Goal: Communication & Community: Answer question/provide support

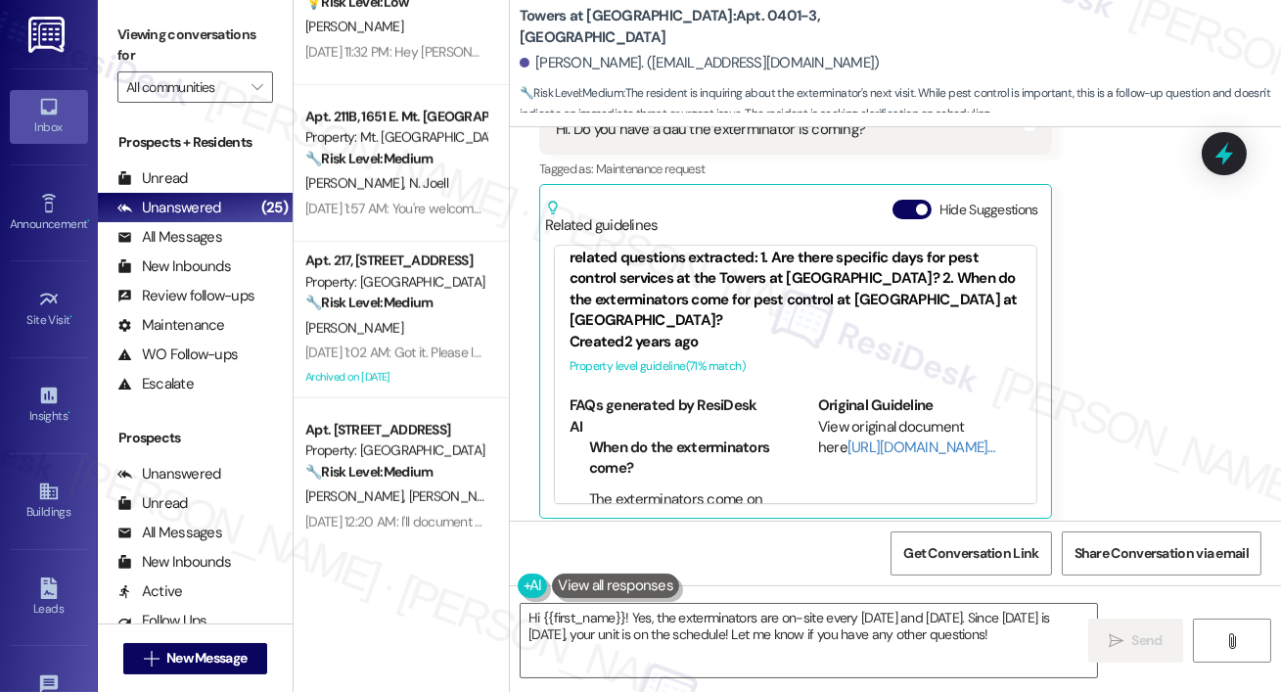
scroll to position [2527, 0]
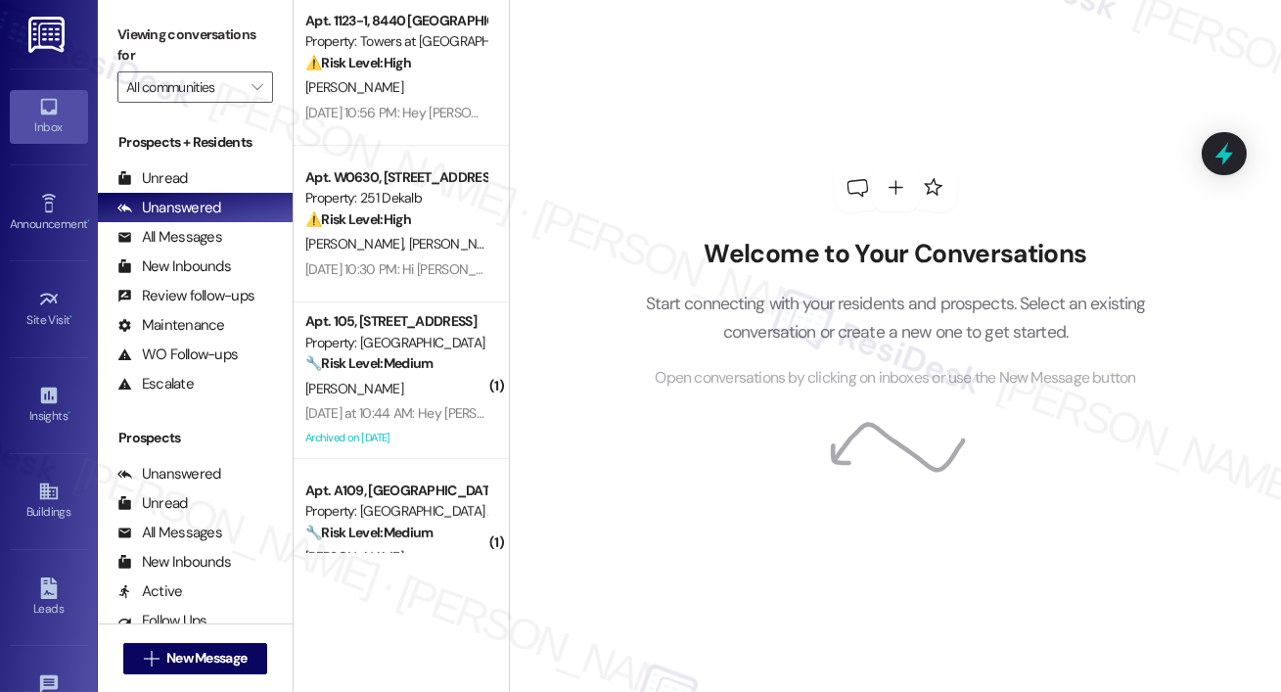
scroll to position [1293, 0]
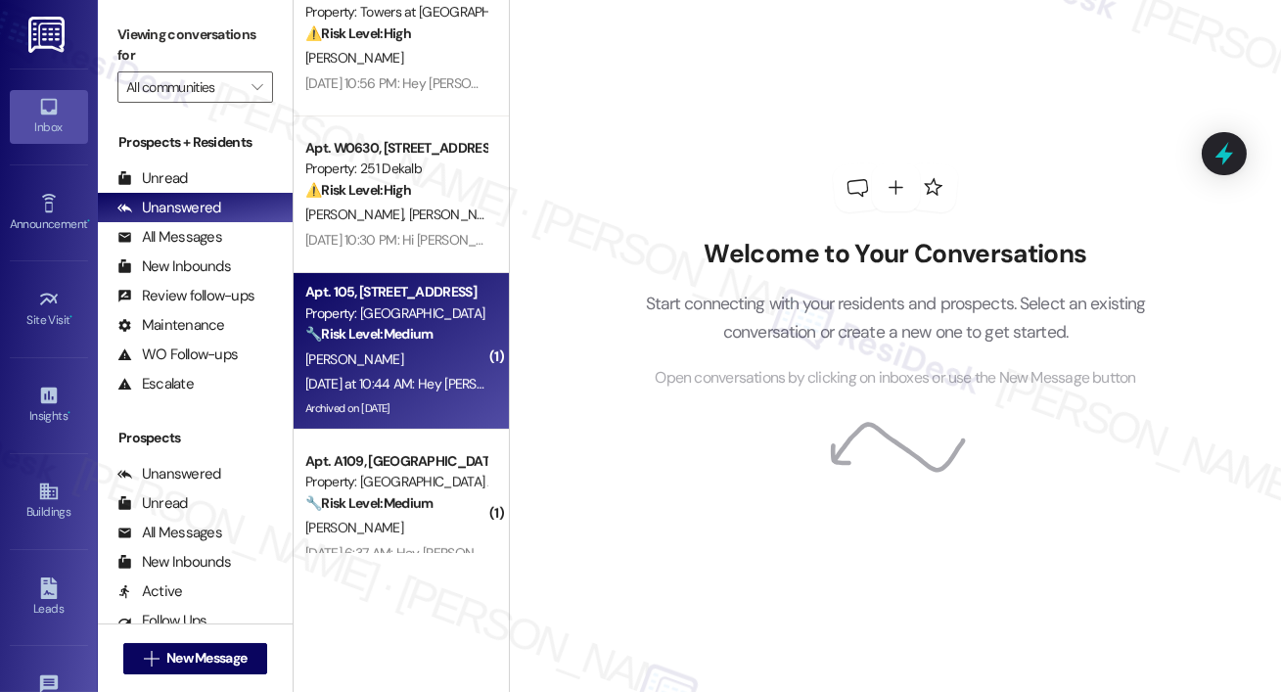
click at [361, 334] on strong "🔧 Risk Level: Medium" at bounding box center [368, 334] width 127 height 18
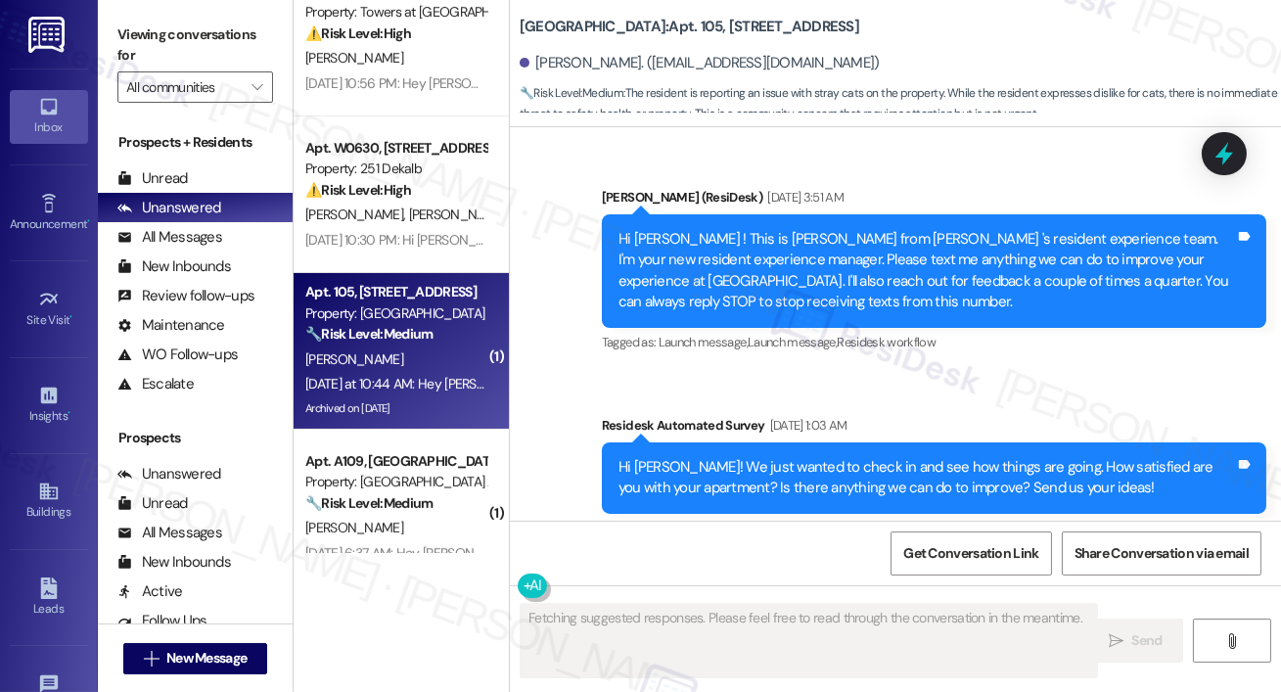
scroll to position [40294, 0]
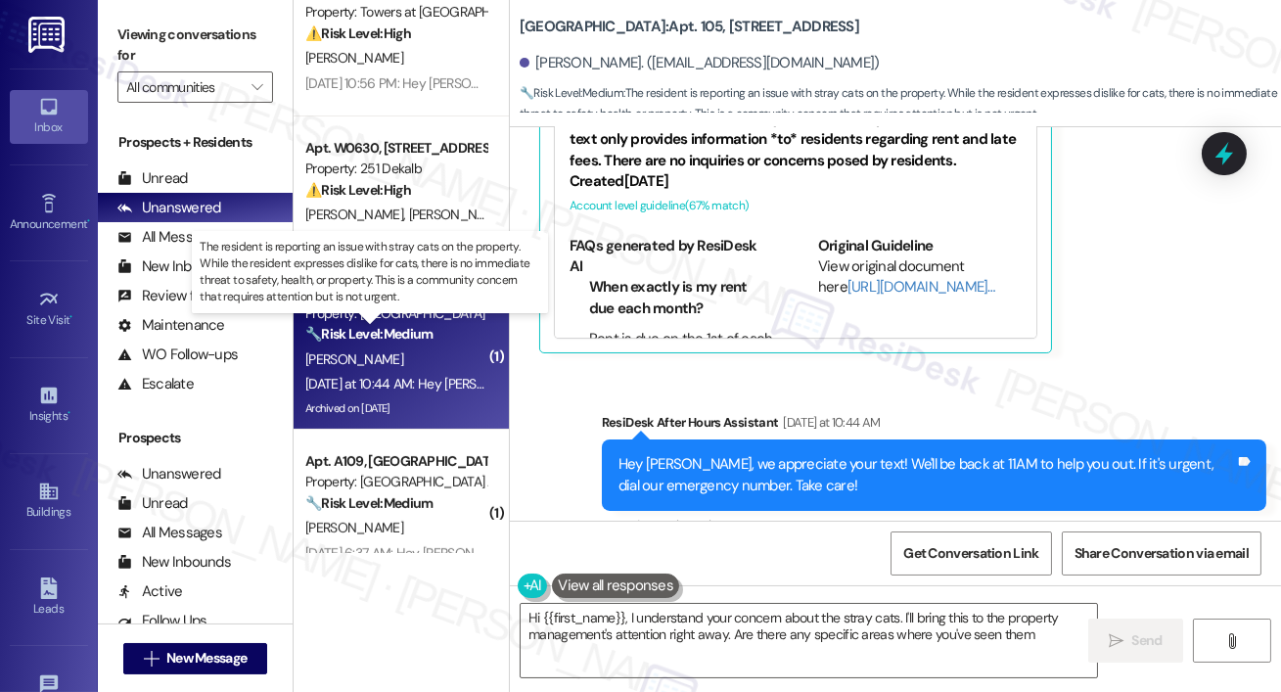
type textarea "Hi {{first_name}}, I understand your concern about the stray cats. I'll bring t…"
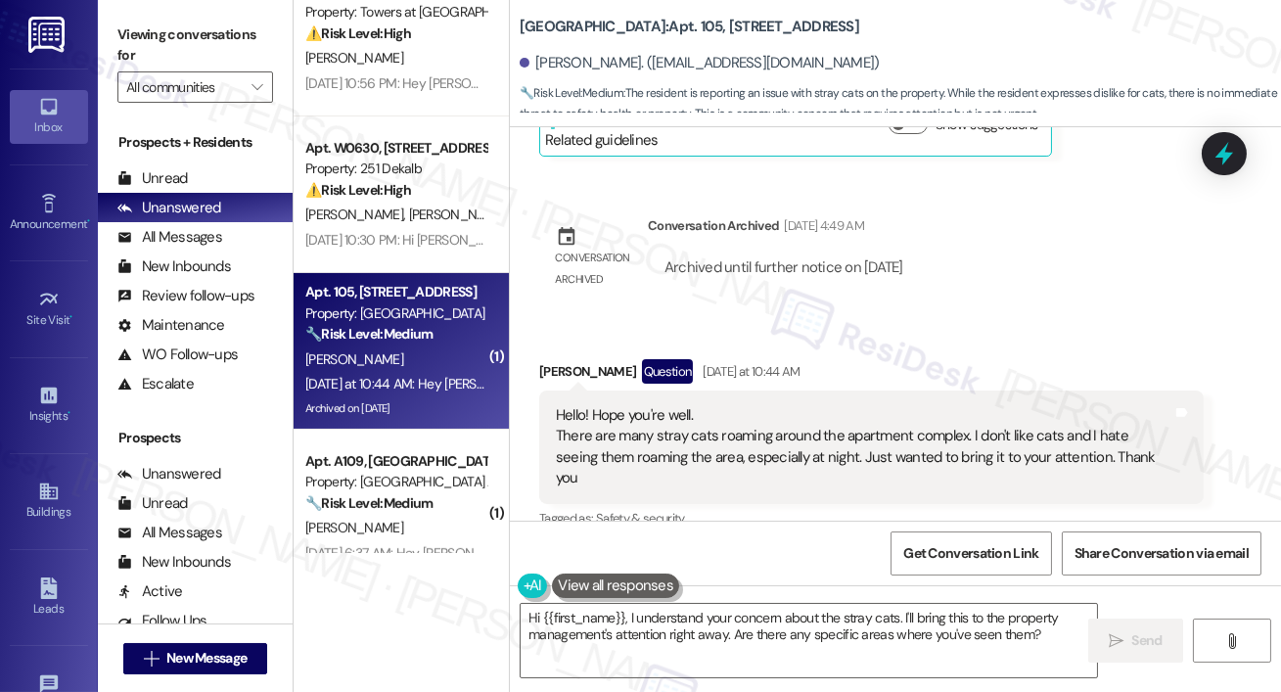
scroll to position [39766, 0]
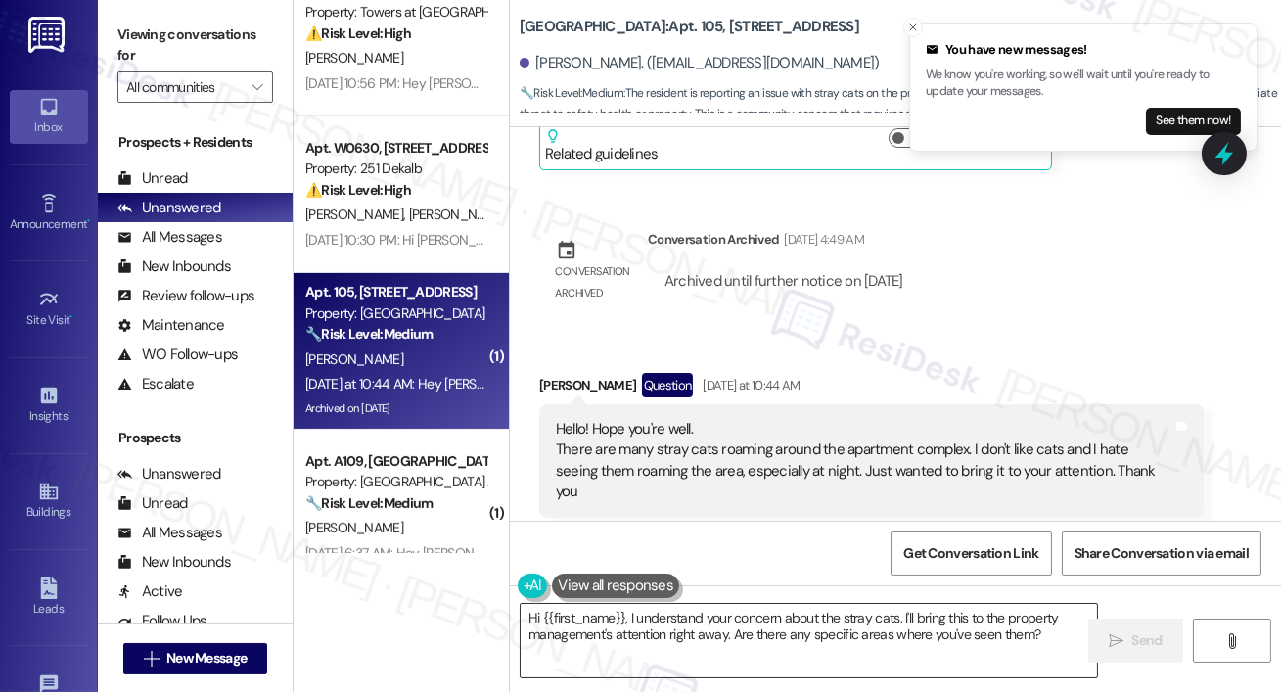
drag, startPoint x: 1025, startPoint y: 630, endPoint x: 1062, endPoint y: 623, distance: 37.8
click at [1025, 630] on textarea "Hi {{first_name}}, I understand your concern about the stray cats. I'll bring t…" at bounding box center [809, 640] width 576 height 73
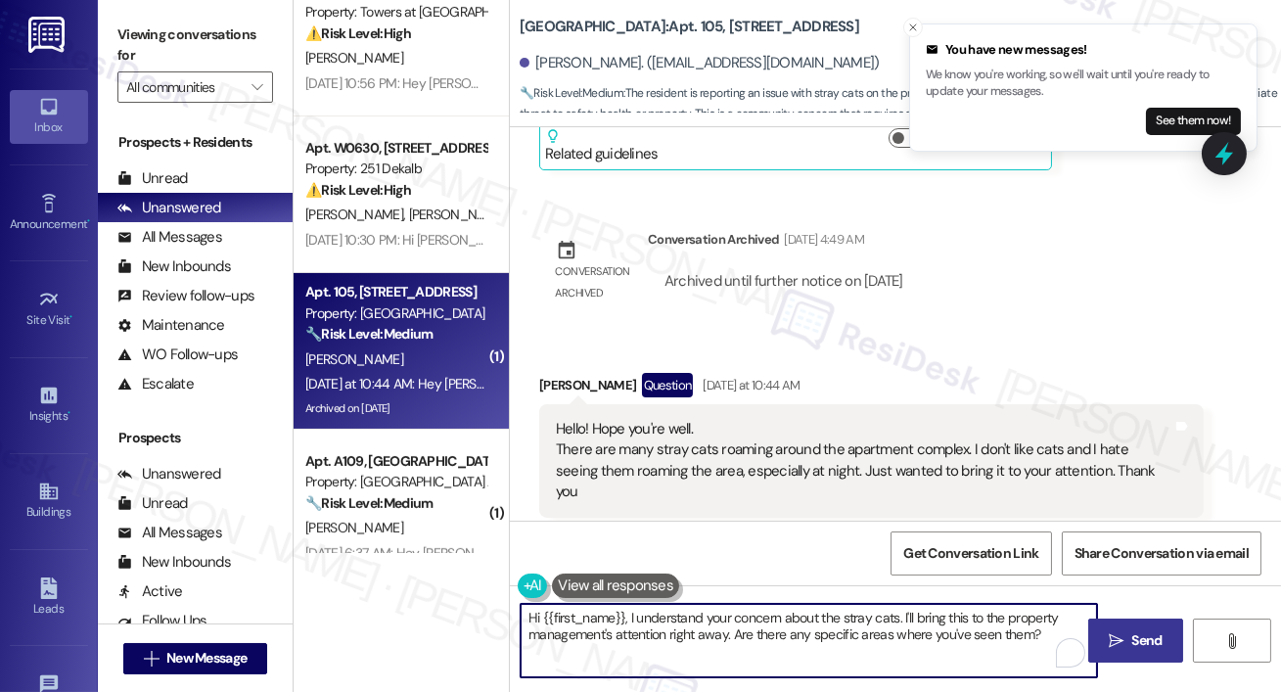
click at [1123, 641] on span " Send" at bounding box center [1136, 640] width 62 height 21
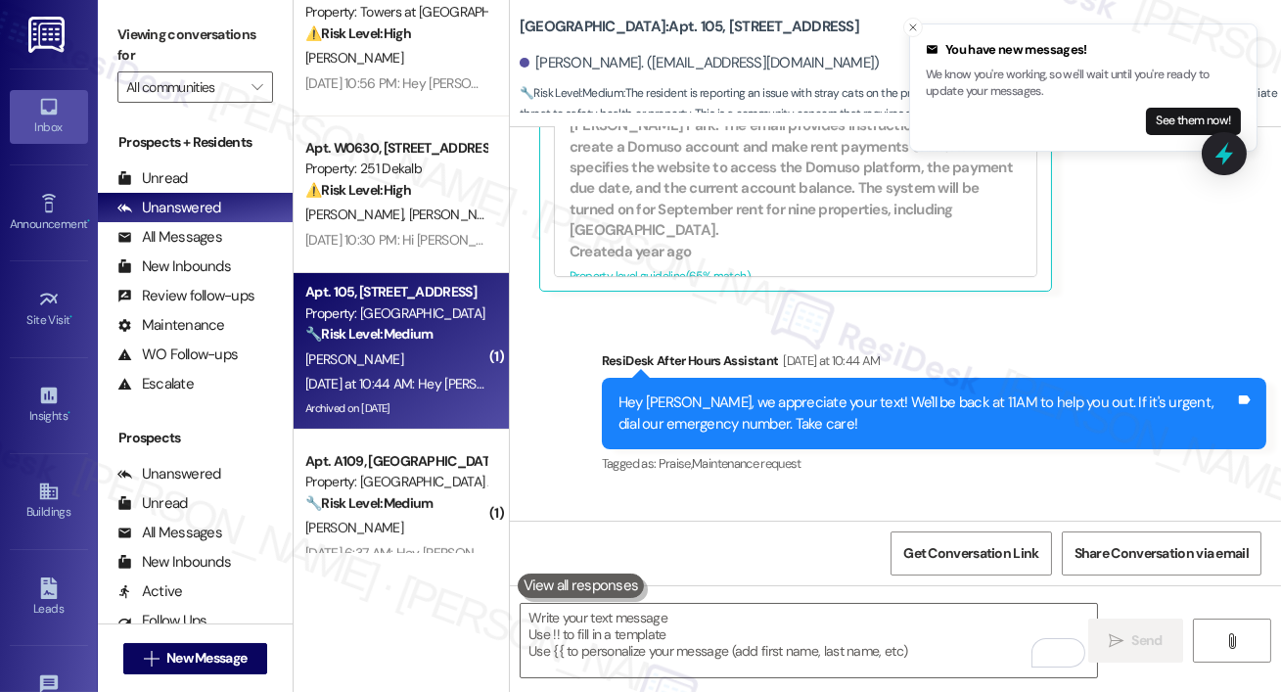
scroll to position [40451, 0]
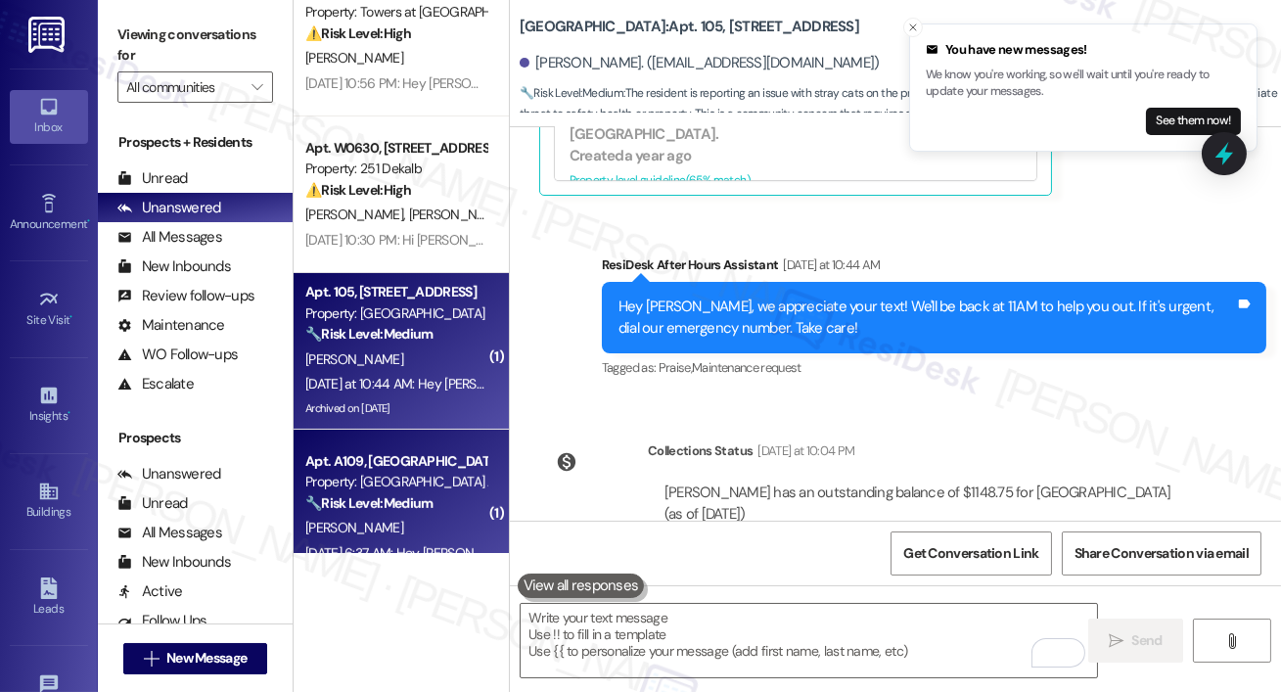
click at [356, 516] on div "[PERSON_NAME]" at bounding box center [395, 528] width 185 height 24
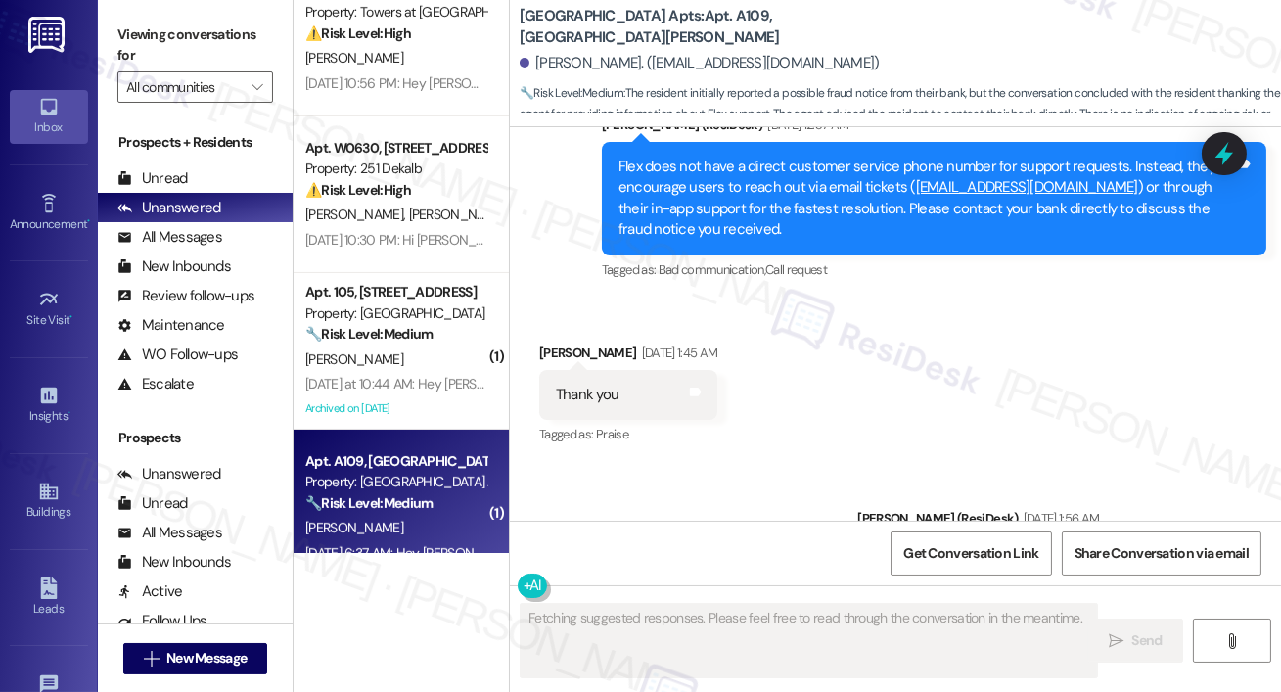
scroll to position [4787, 0]
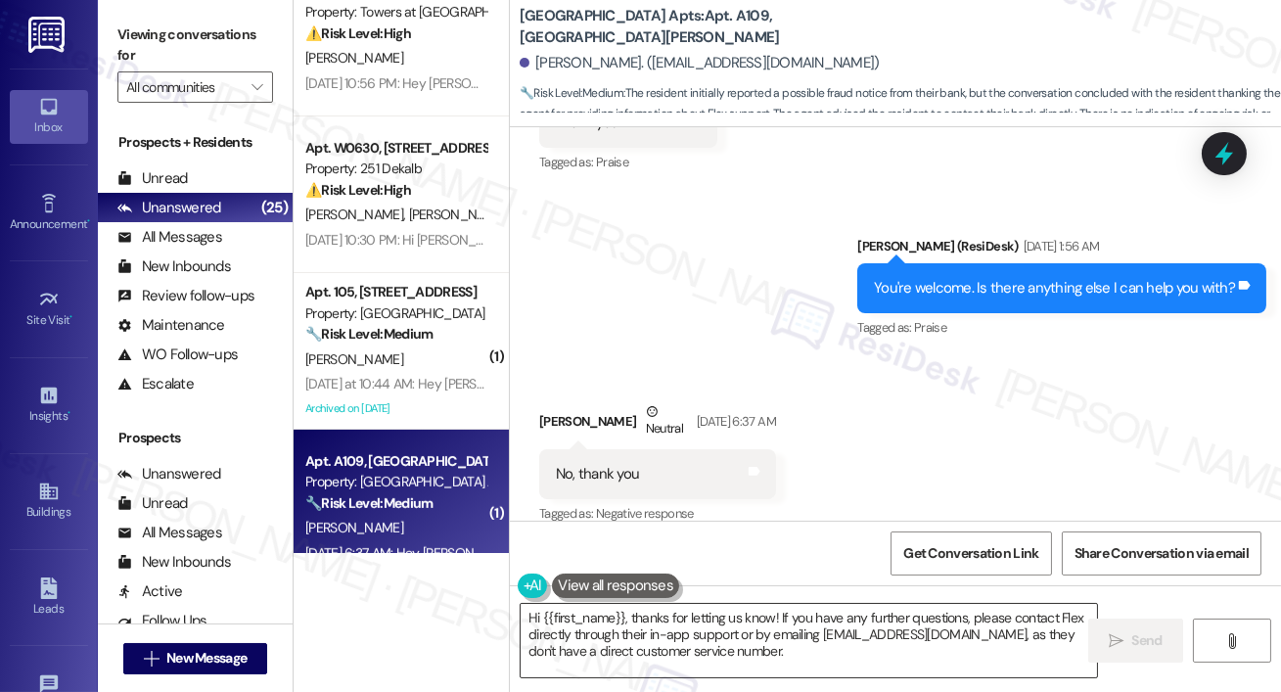
click at [853, 640] on textarea "Hi {{first_name}}, thanks for letting us know! If you have any further question…" at bounding box center [809, 640] width 576 height 73
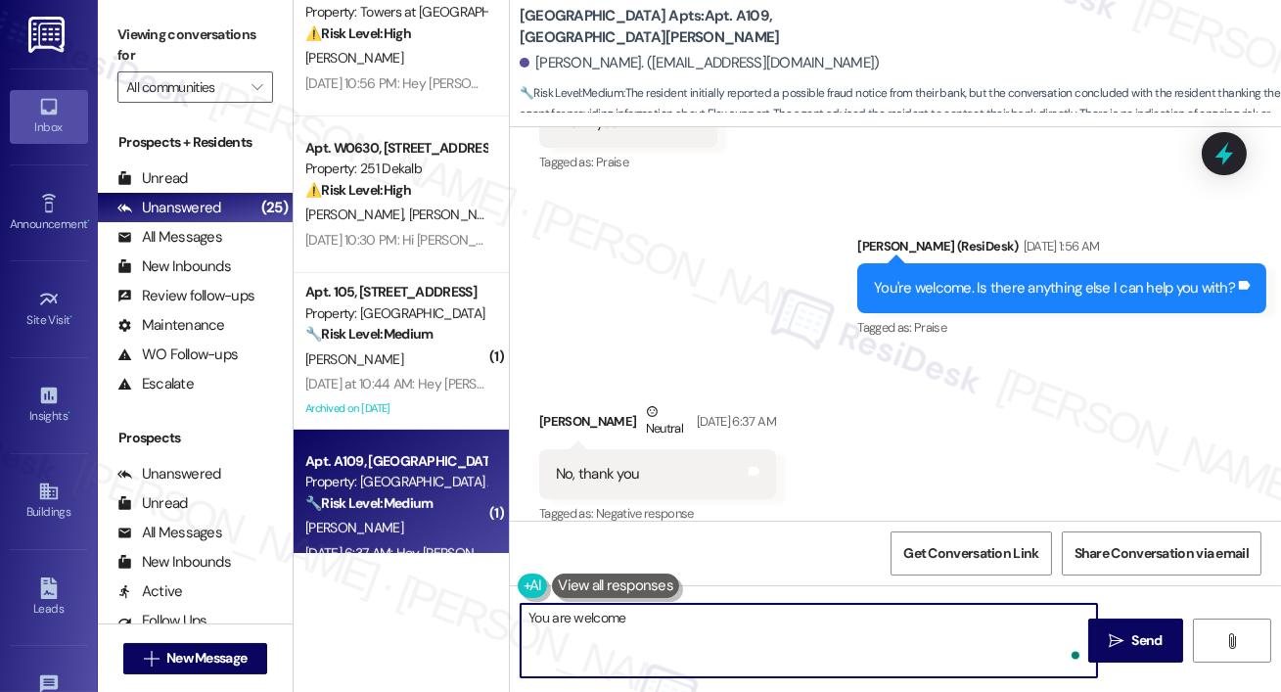
type textarea "You are welcome!"
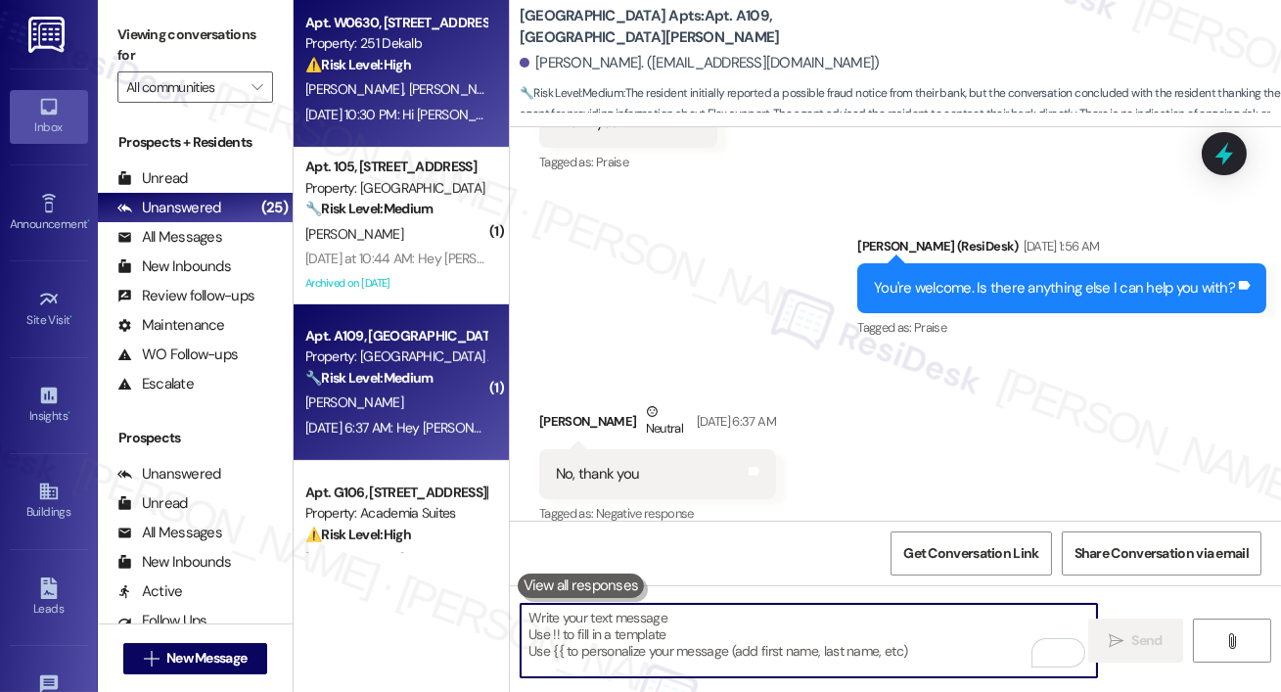
scroll to position [1437, 0]
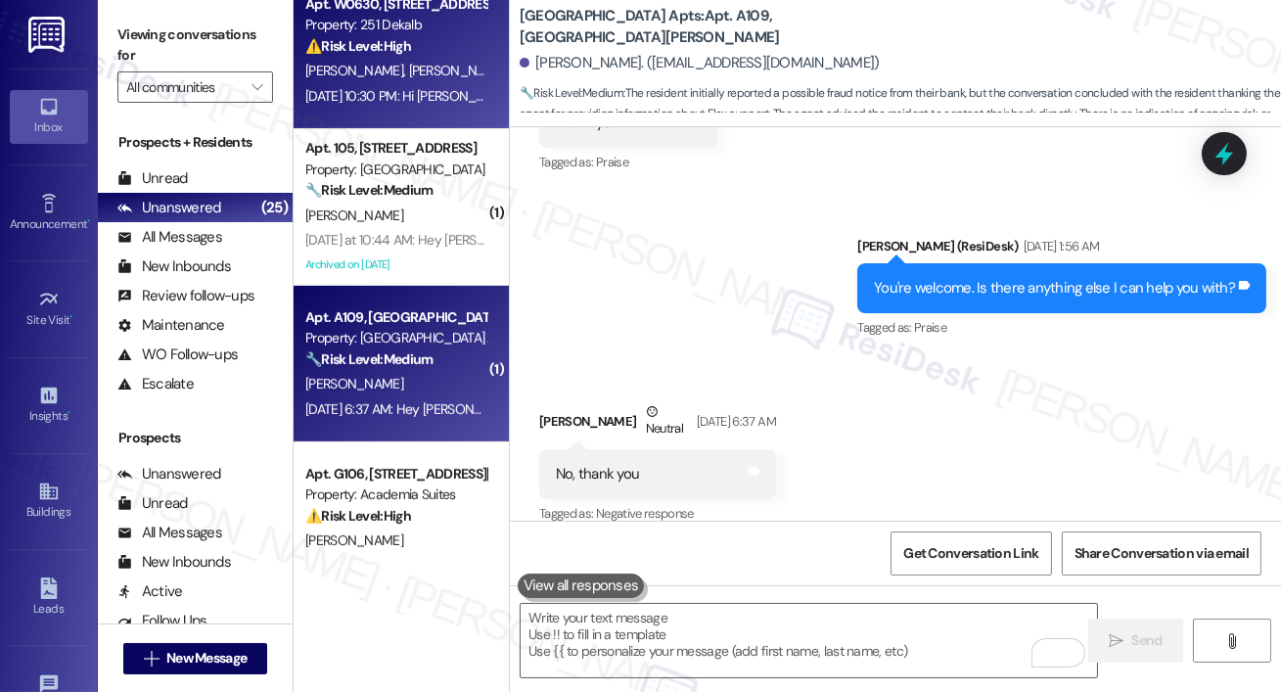
click at [428, 260] on div "Apt. 1123-1, [GEOGRAPHIC_DATA] Property: Towers at [GEOGRAPHIC_DATA] ⚠️ Risk Le…" at bounding box center [401, 276] width 215 height 553
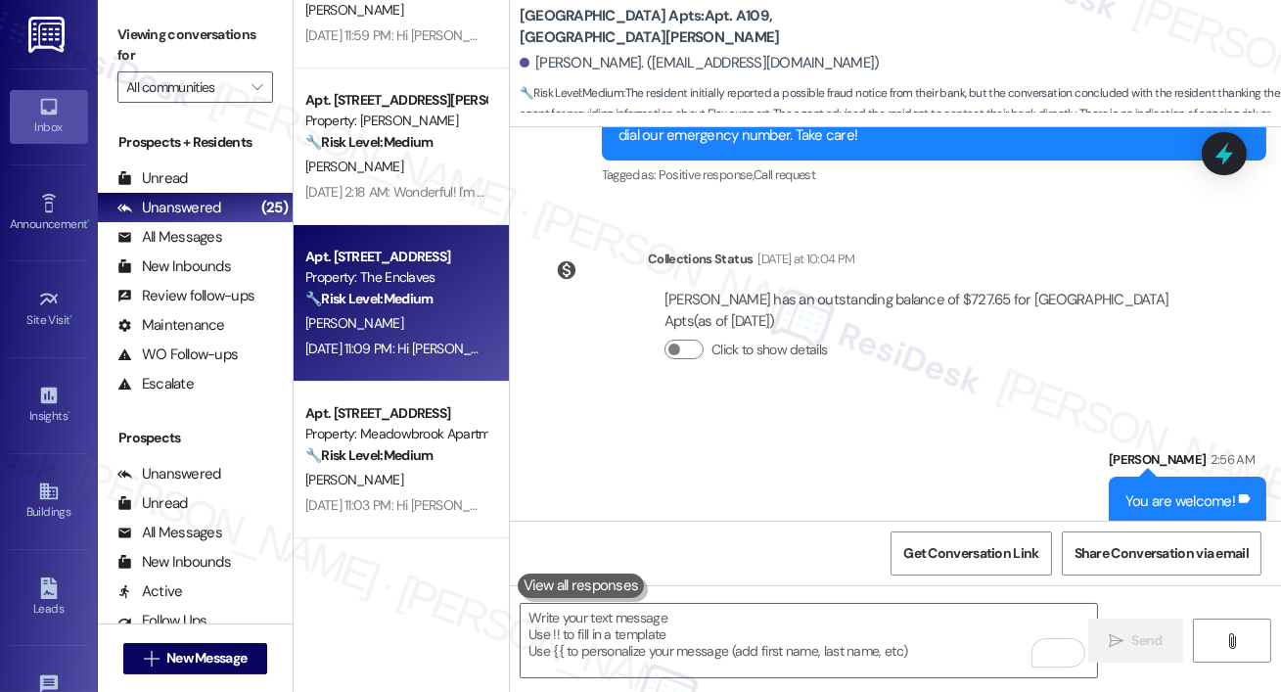
scroll to position [0, 0]
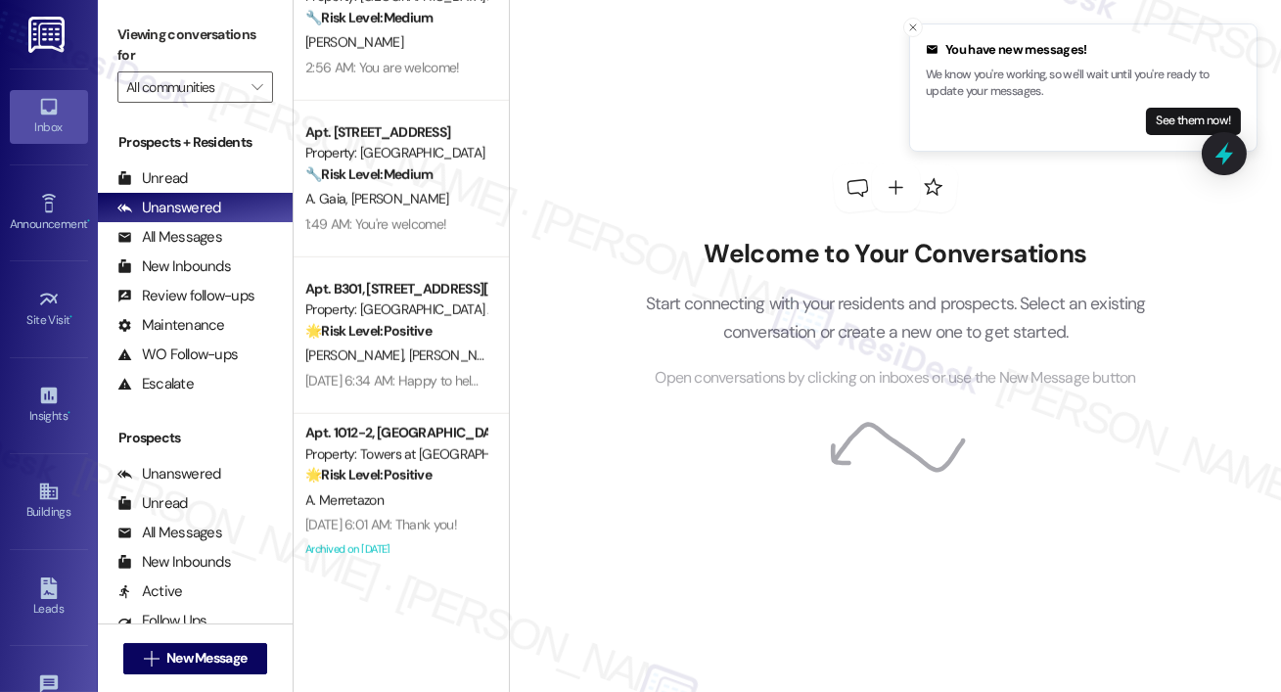
scroll to position [3361, 0]
